Goal: Task Accomplishment & Management: Use online tool/utility

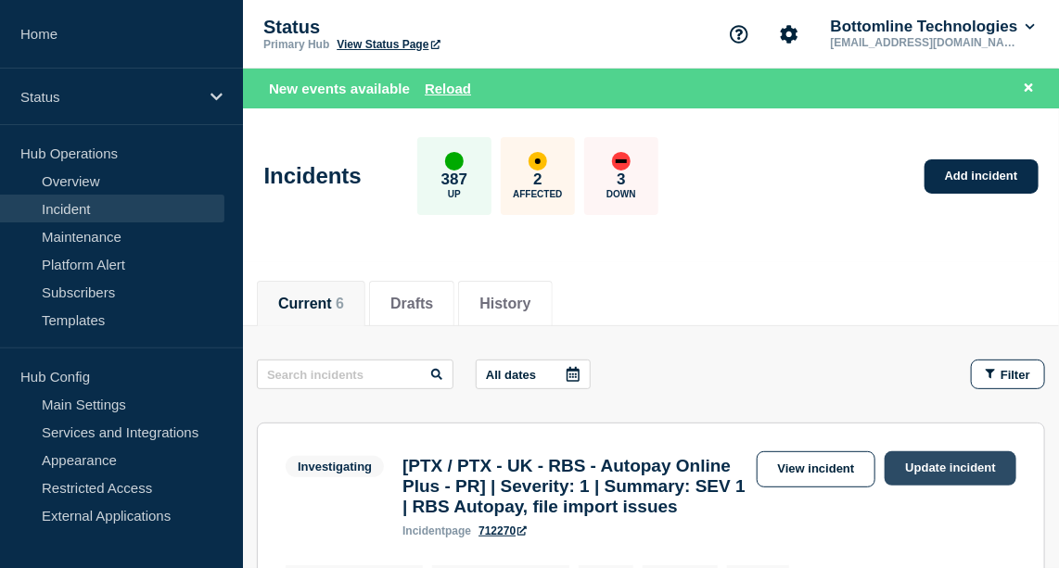
click at [919, 458] on link "Update incident" at bounding box center [951, 469] width 132 height 34
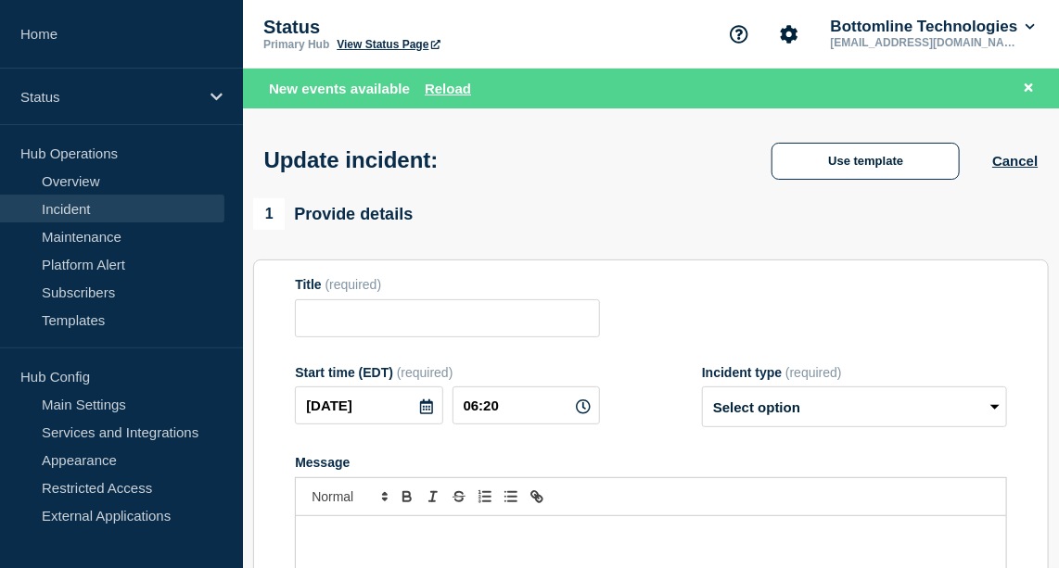
type input "[PTX / PTX - UK - RBS - Autopay Online Plus - PR] | Severity: 1 | Summary: SEV …"
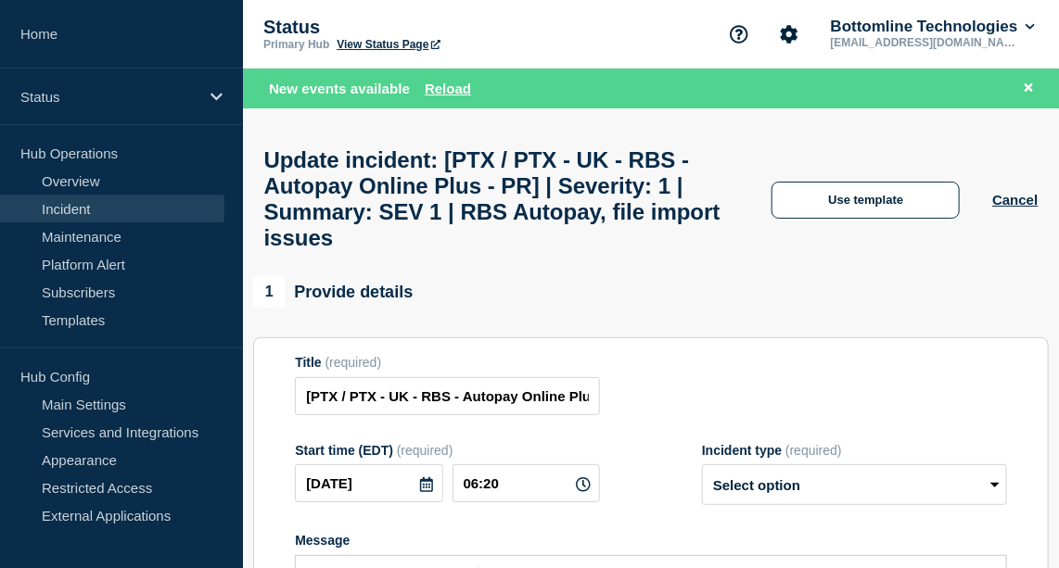
scroll to position [1, 0]
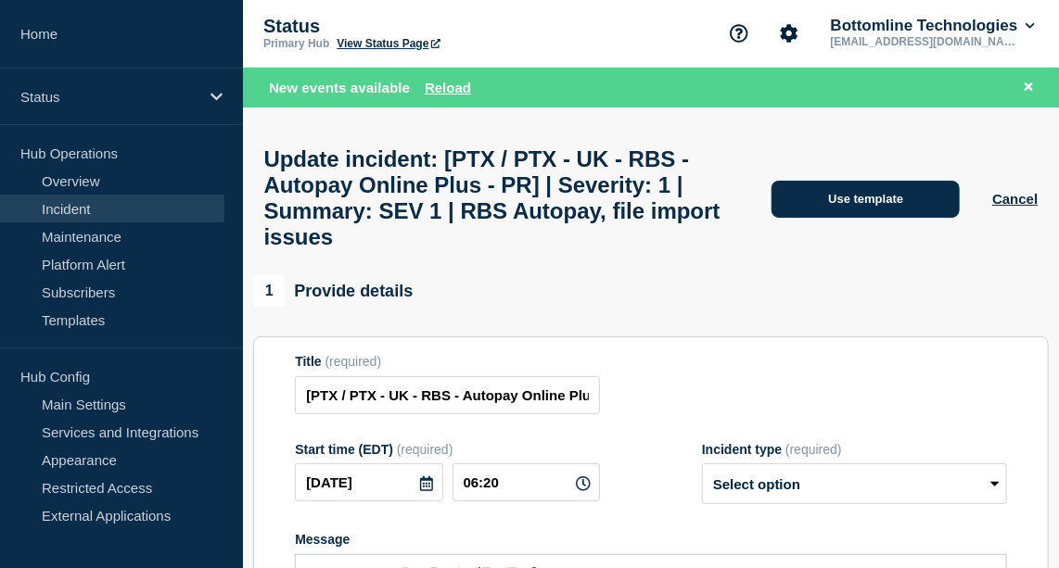
click at [831, 205] on button "Use template" at bounding box center [865, 199] width 188 height 37
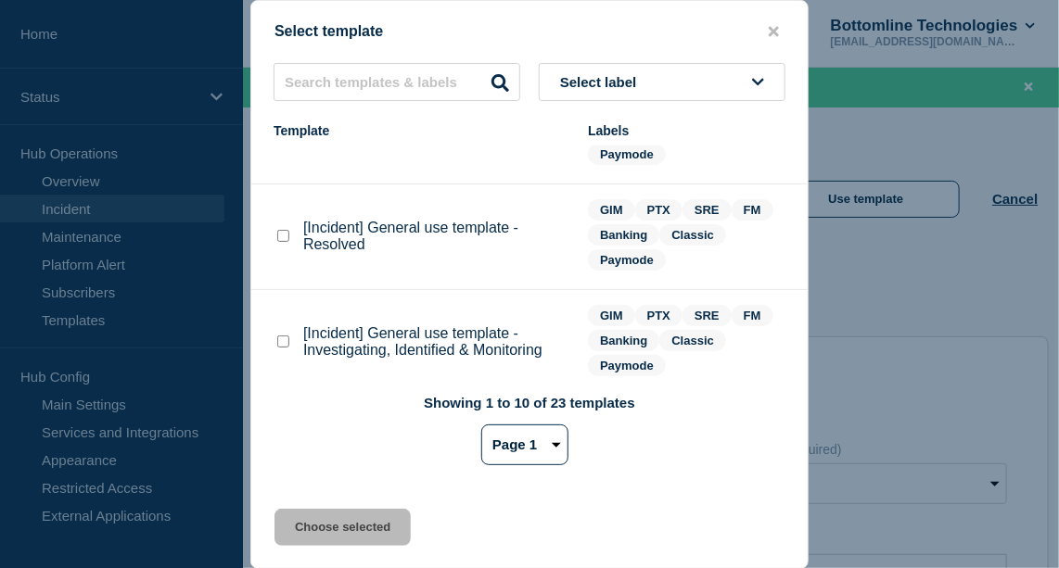
scroll to position [133, 0]
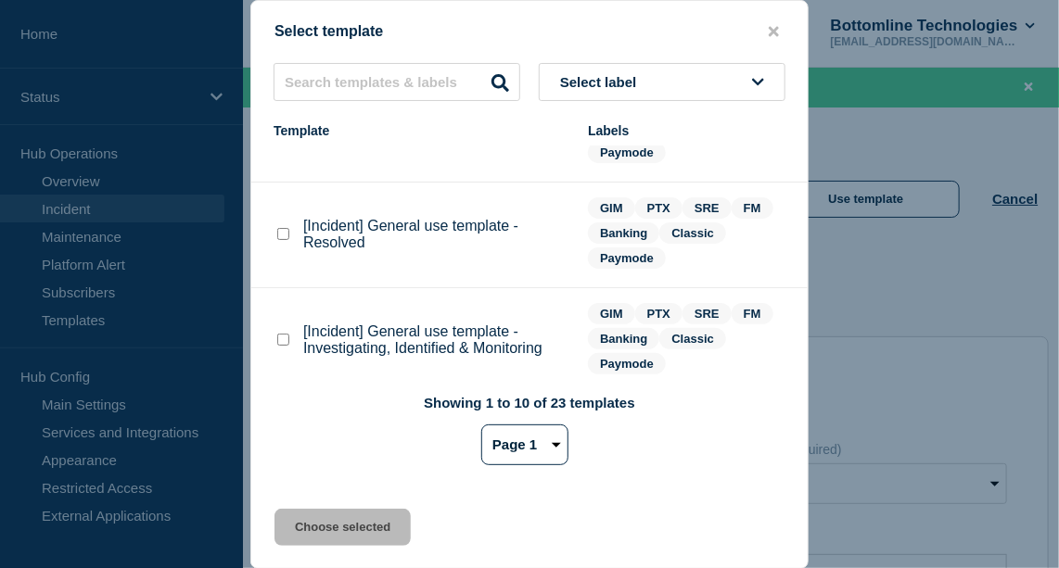
click at [288, 236] on checkbox"] "[Incident] General use template - Resolved checkbox" at bounding box center [283, 234] width 12 height 12
checkbox checkbox"] "true"
click at [358, 525] on button "Choose selected" at bounding box center [342, 527] width 136 height 37
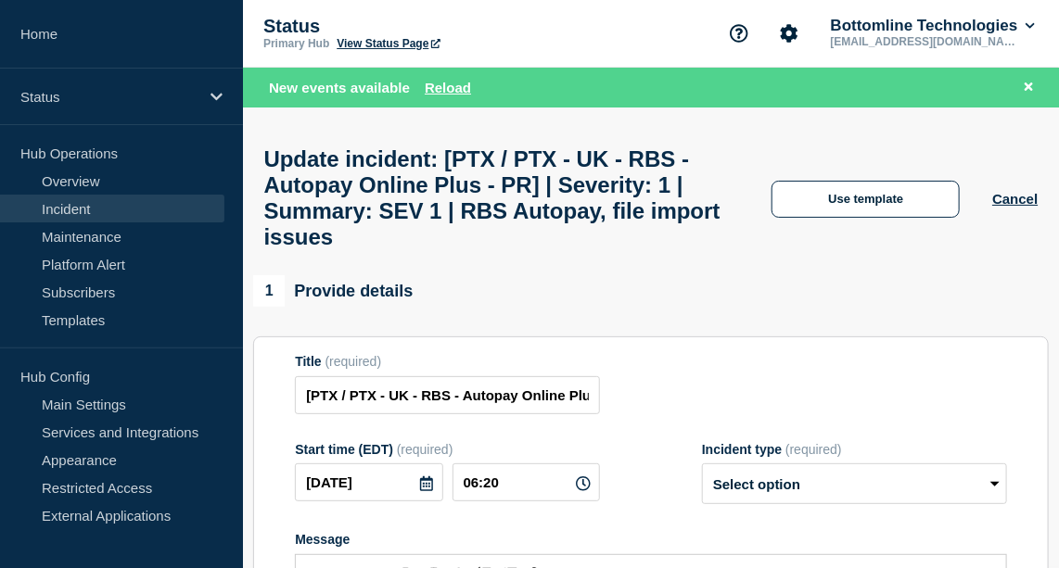
select select "resolved"
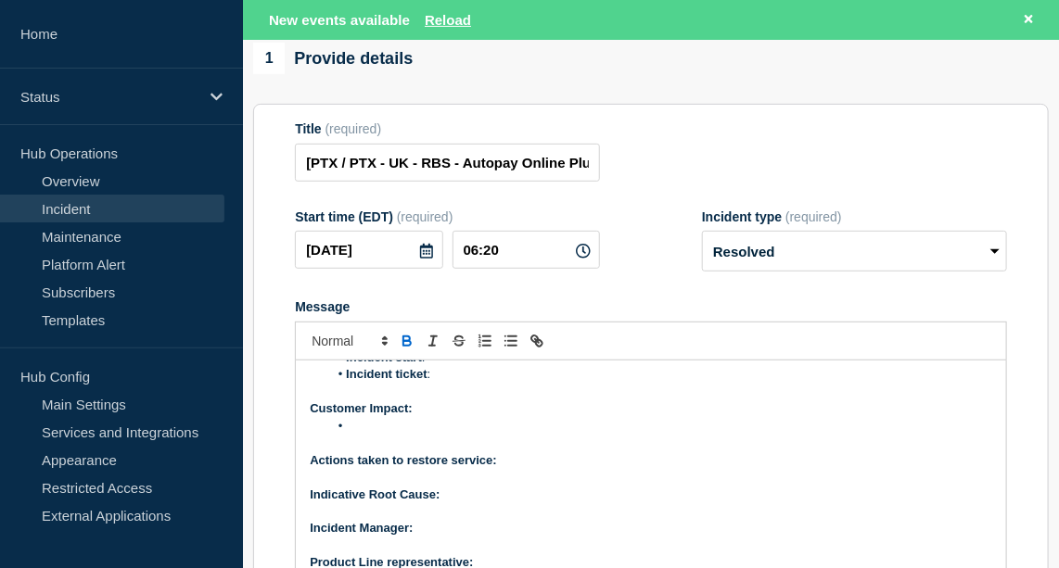
scroll to position [0, 0]
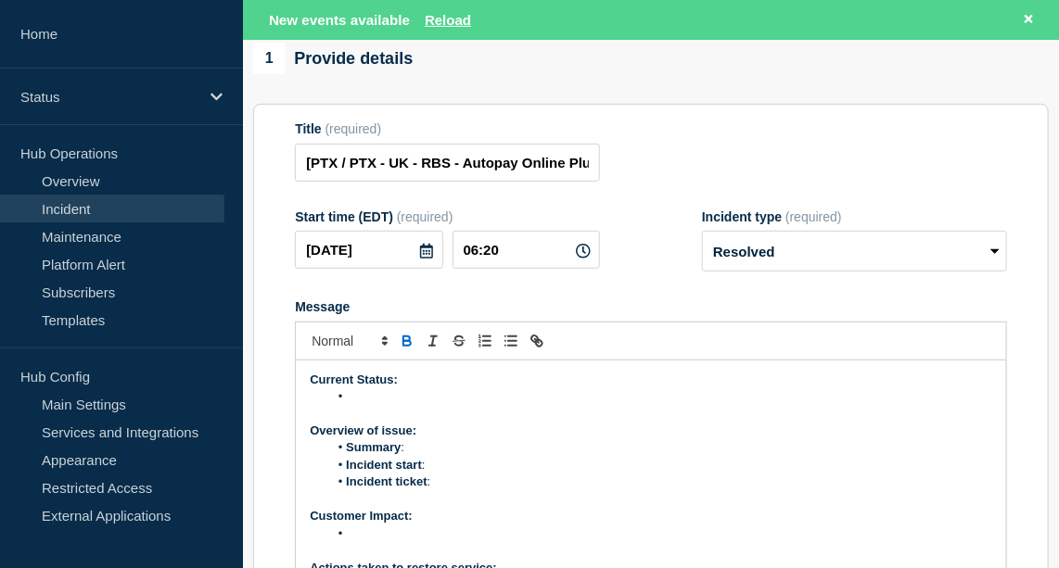
click at [380, 405] on li "Message" at bounding box center [660, 397] width 664 height 17
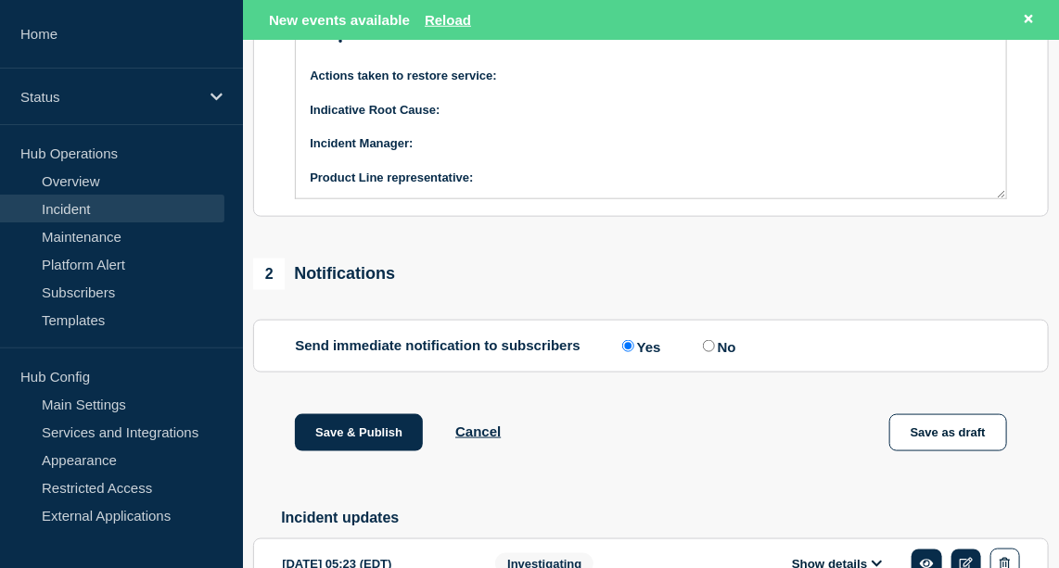
scroll to position [808, 0]
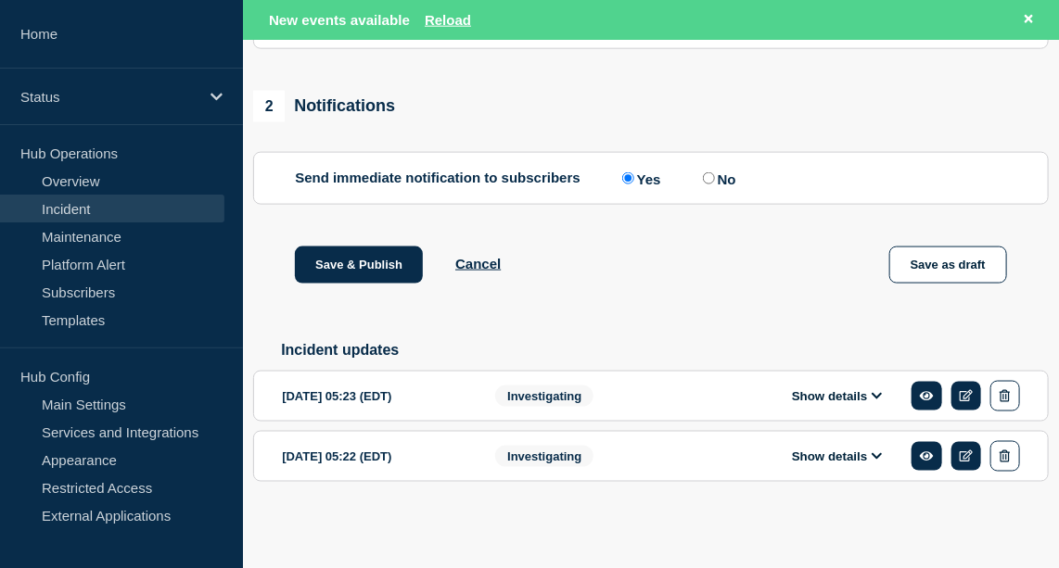
click at [880, 397] on icon at bounding box center [878, 396] width 10 height 6
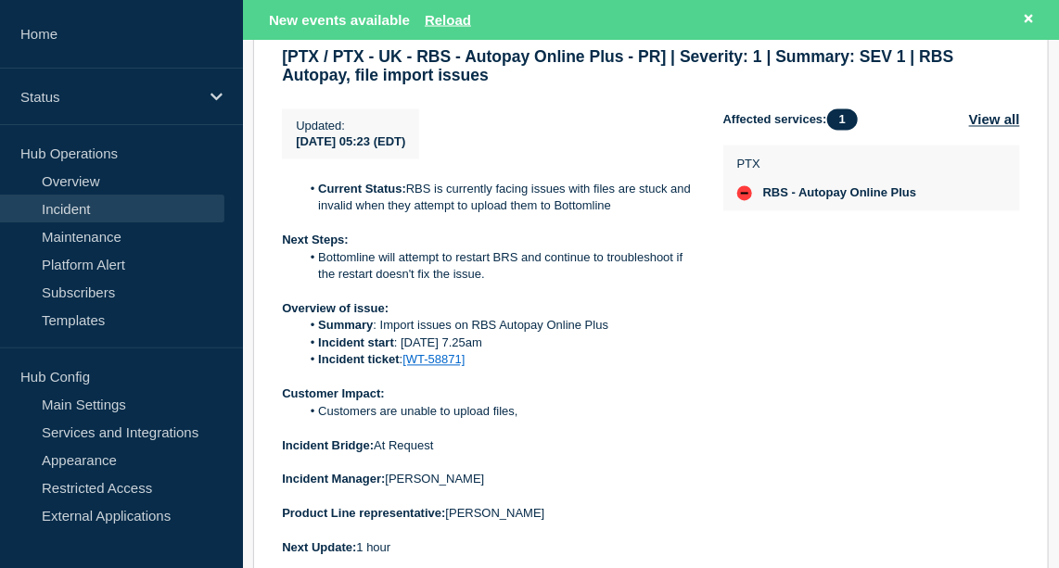
scroll to position [1168, 0]
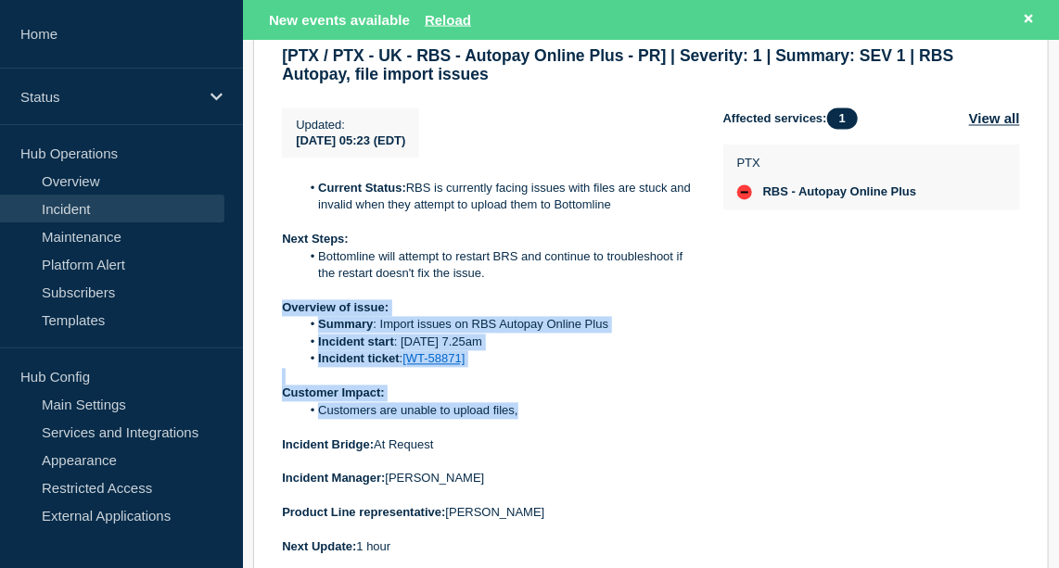
drag, startPoint x: 279, startPoint y: 333, endPoint x: 526, endPoint y: 438, distance: 268.0
click at [526, 438] on section "[DATE] 05:23 (EDT) Show details Investigating [PTX / PTX - UK - RBS - Autopay O…" at bounding box center [651, 285] width 796 height 593
copy div "Overview of issue: Summary : Import issues on RBS Autopay Online Plus Incident …"
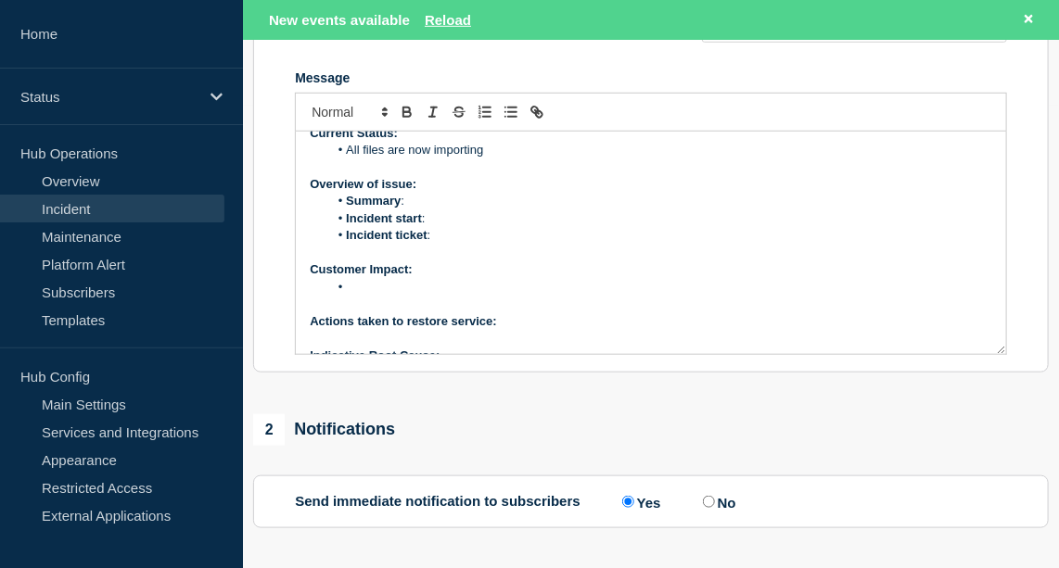
scroll to position [19, 0]
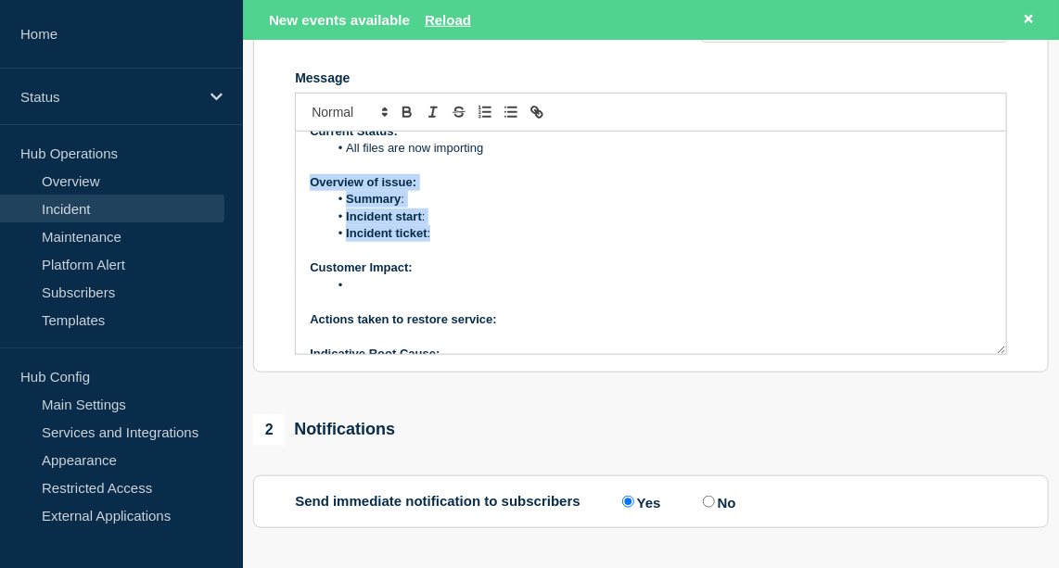
drag, startPoint x: 308, startPoint y: 203, endPoint x: 509, endPoint y: 249, distance: 206.5
click at [509, 249] on div "Current Status: All files are now importing Overview of issue: Summary : Incide…" at bounding box center [651, 243] width 710 height 223
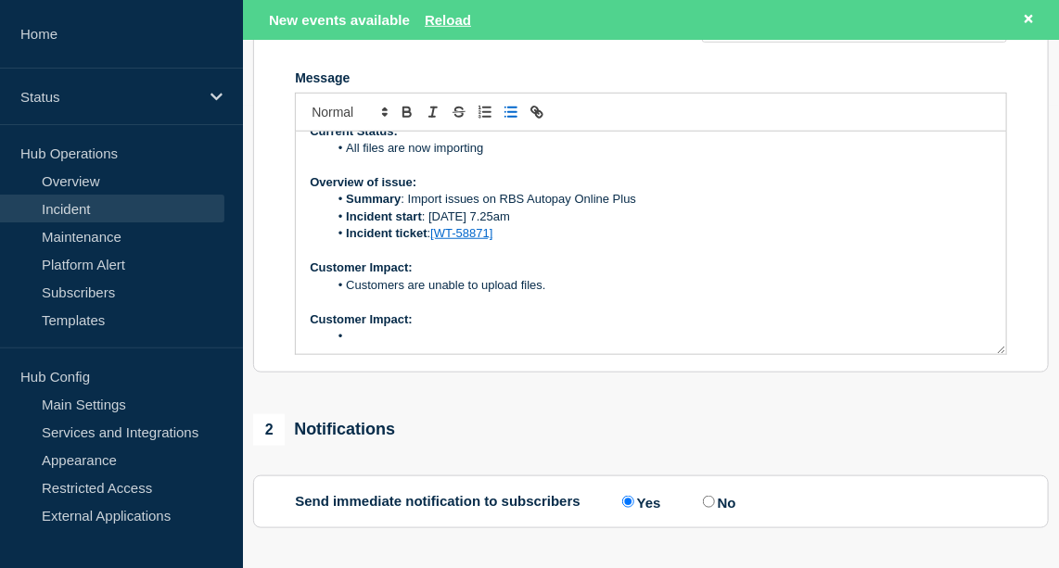
scroll to position [102, 0]
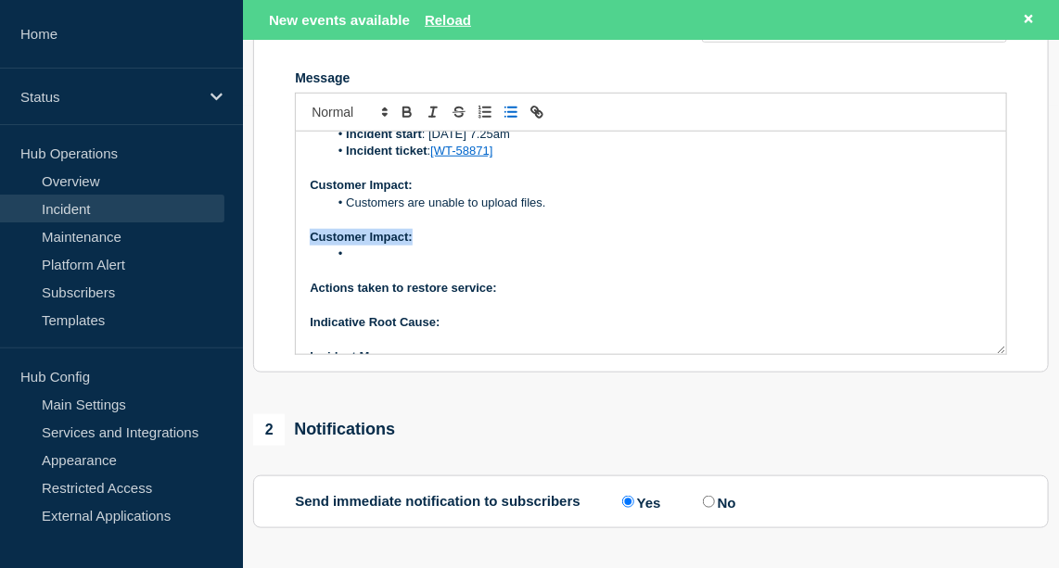
drag, startPoint x: 358, startPoint y: 274, endPoint x: 298, endPoint y: 250, distance: 64.9
click at [298, 250] on div "Current Status: All files are now importing Overview of issue: Summary : Import…" at bounding box center [651, 243] width 710 height 223
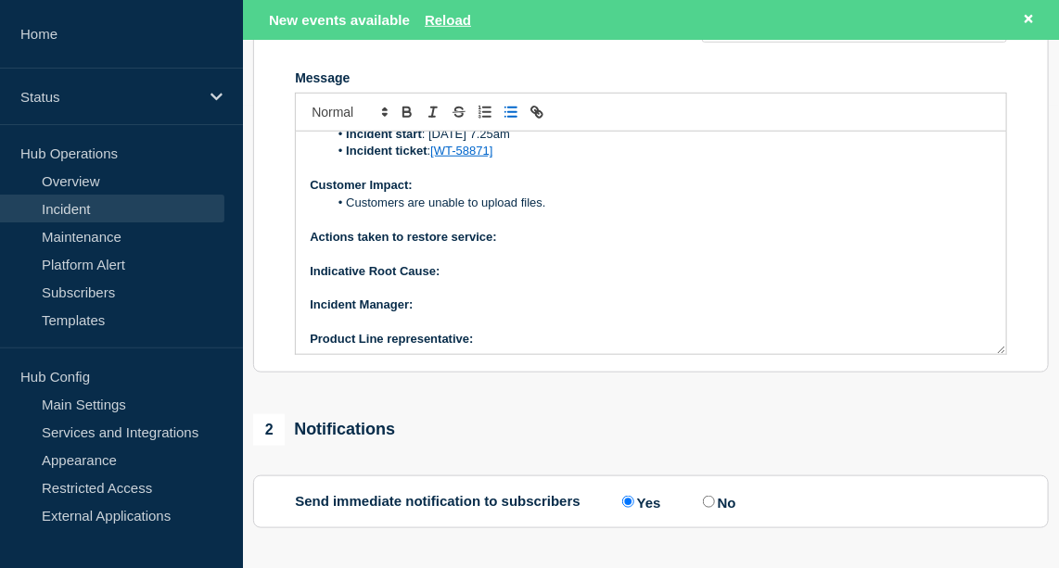
click at [536, 246] on p "Actions taken to restore service:" at bounding box center [651, 237] width 682 height 17
click at [406, 119] on div at bounding box center [651, 112] width 712 height 39
click at [406, 121] on icon "Toggle bold text" at bounding box center [407, 112] width 17 height 17
click at [409, 117] on icon "Toggle bold text" at bounding box center [406, 114] width 7 height 5
click at [562, 246] on p "Actions taken to restore service: Bottomline Rolling restart on Spring Boot node" at bounding box center [651, 237] width 682 height 17
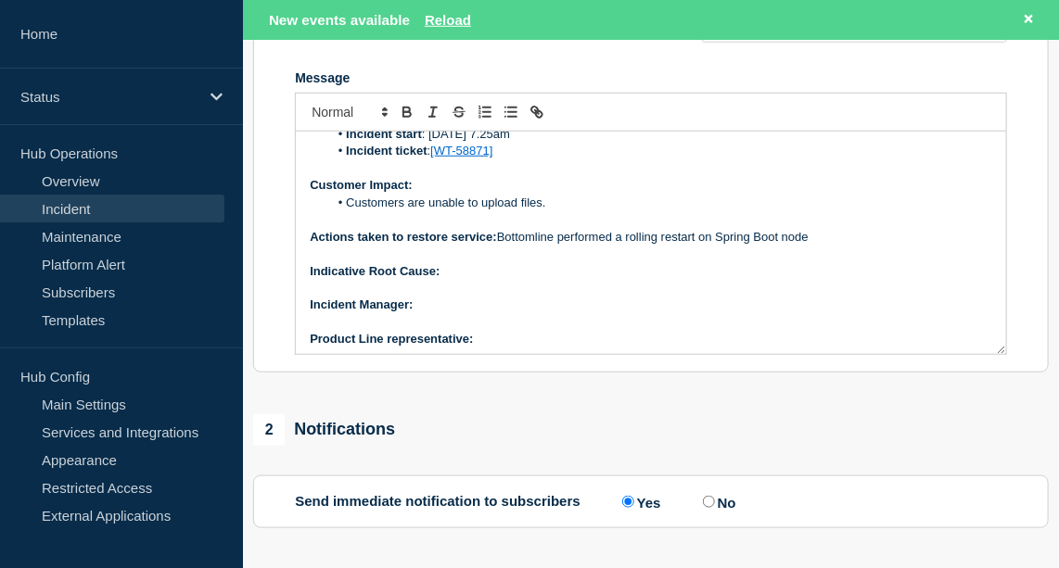
click at [834, 246] on p "Actions taken to restore service: Bottomline performed a rolling restart on Spr…" at bounding box center [651, 237] width 682 height 17
click at [565, 280] on p "Indicative Root Cause:" at bounding box center [651, 271] width 682 height 17
click at [403, 117] on icon "Toggle bold text" at bounding box center [406, 114] width 7 height 5
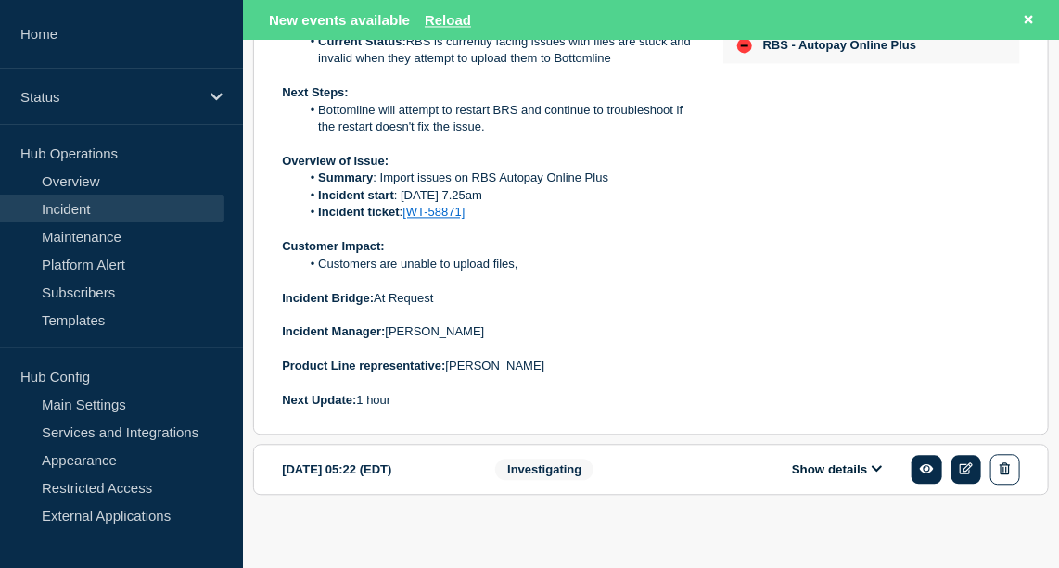
scroll to position [1317, 0]
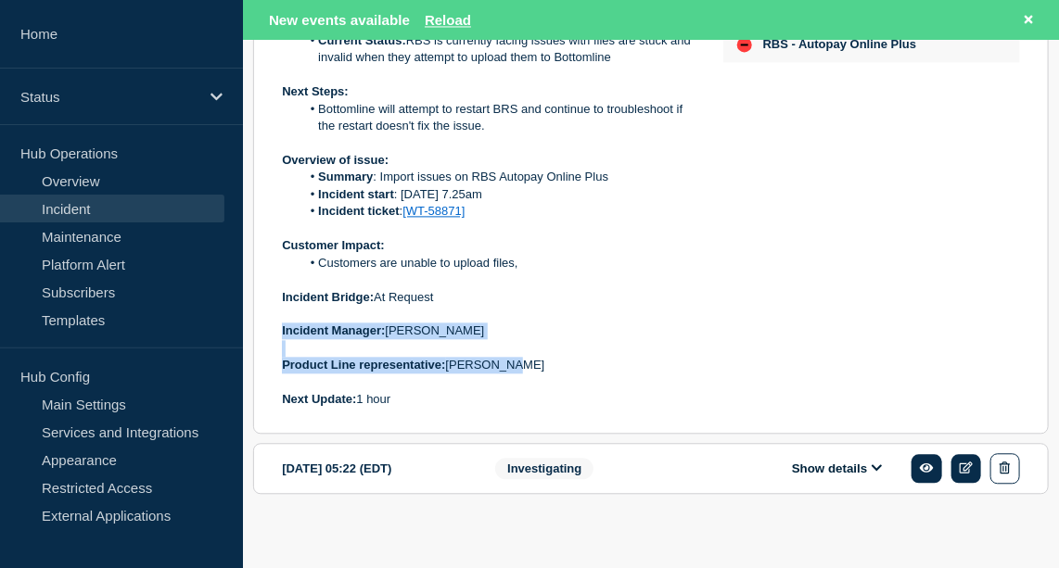
drag, startPoint x: 282, startPoint y: 350, endPoint x: 526, endPoint y: 389, distance: 247.1
click at [526, 389] on div "Current Status: RBS is currently facing issues with files are stuck and invalid…" at bounding box center [488, 220] width 412 height 376
copy div "Incident Manager: [PERSON_NAME] Product Line representative: [PERSON_NAME]"
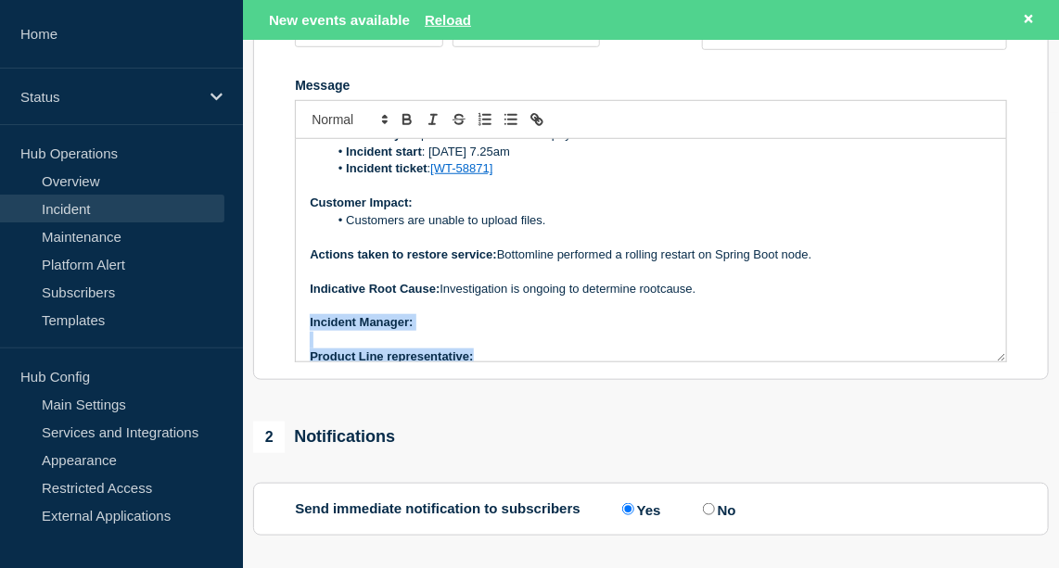
scroll to position [108, 0]
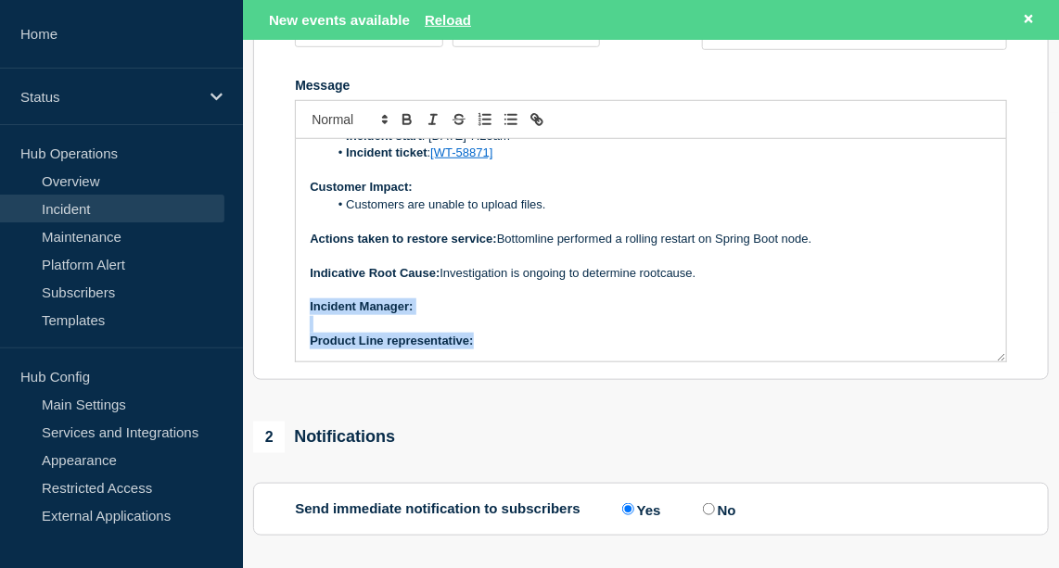
drag, startPoint x: 306, startPoint y: 342, endPoint x: 511, endPoint y: 379, distance: 208.2
click at [511, 362] on div "Current Status: All files are now importing Overview of issue: Summary : Import…" at bounding box center [651, 250] width 710 height 223
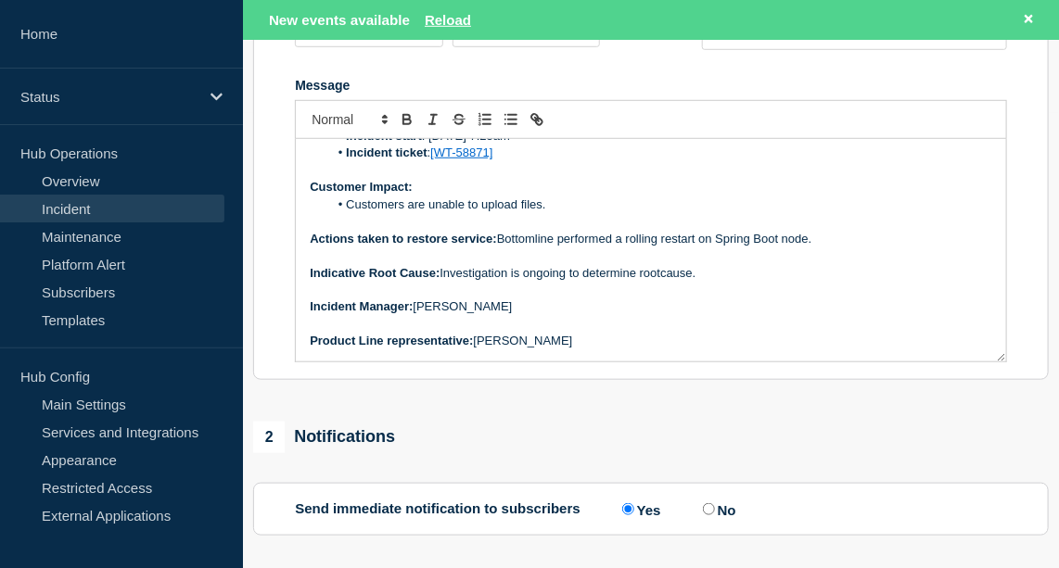
click at [646, 282] on p "Indicative Root Cause: Investigation is ongoing to determine rootcause." at bounding box center [651, 273] width 682 height 17
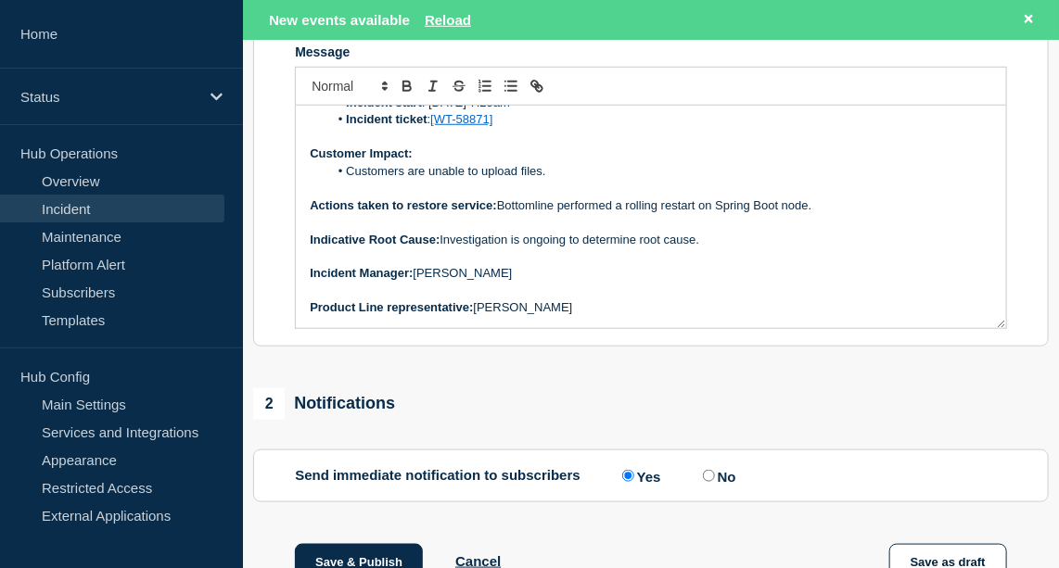
scroll to position [863, 0]
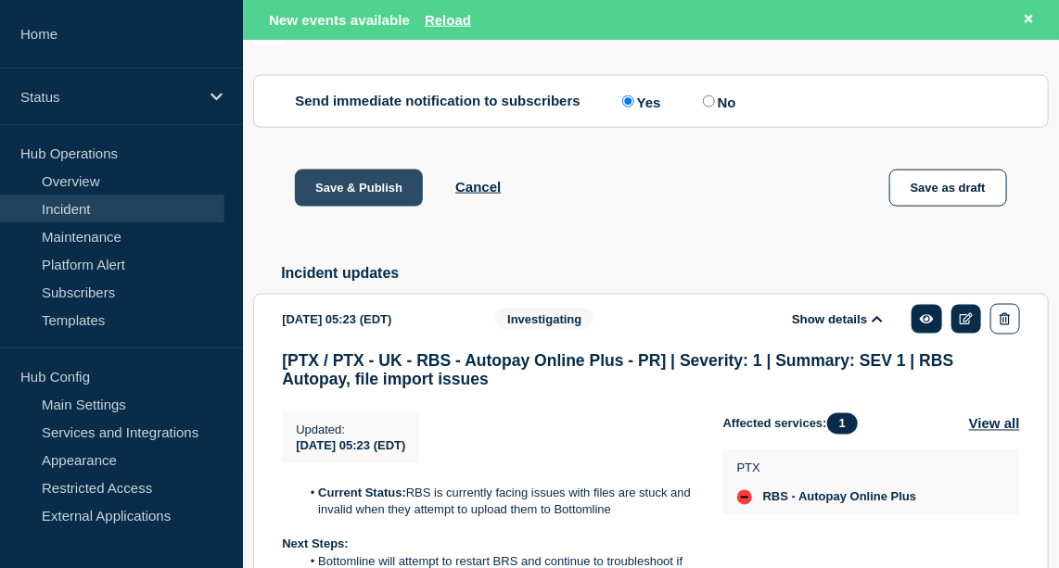
click at [356, 207] on button "Save & Publish" at bounding box center [359, 188] width 128 height 37
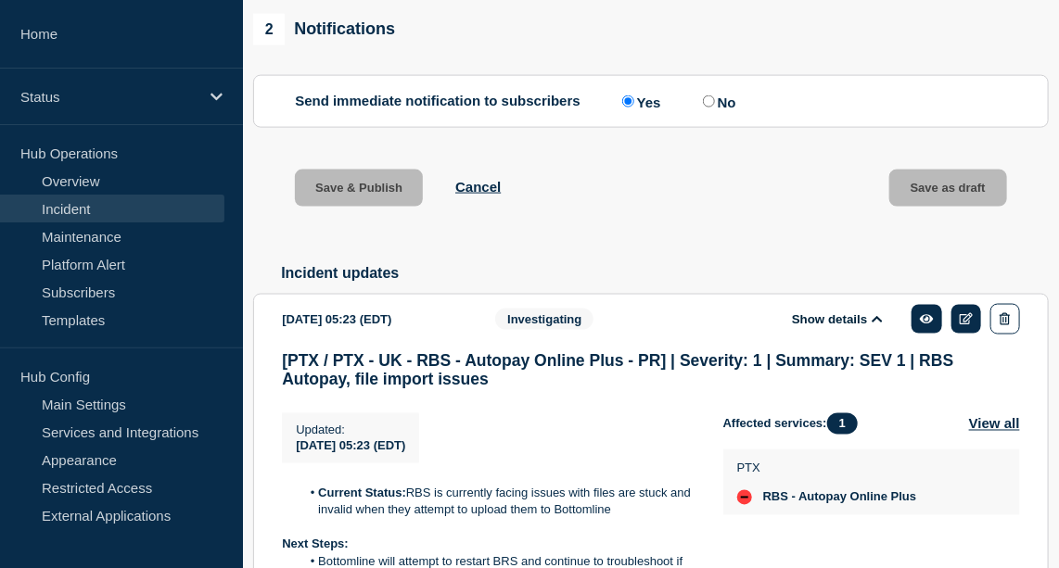
scroll to position [824, 0]
